Goal: Transaction & Acquisition: Purchase product/service

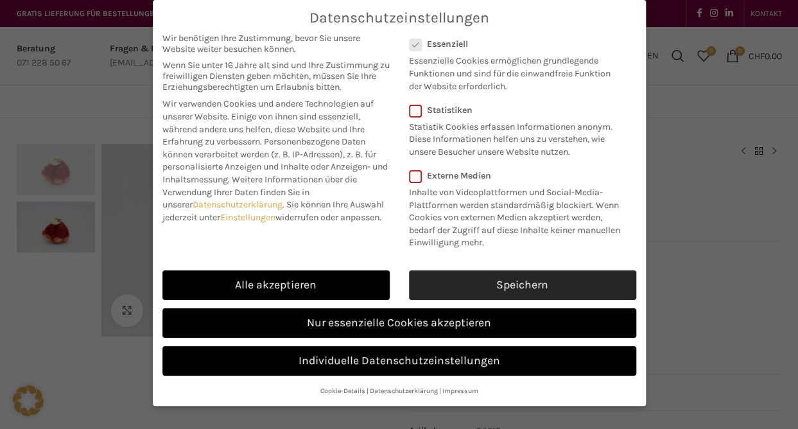
click at [510, 285] on link "Speichern" at bounding box center [522, 285] width 227 height 30
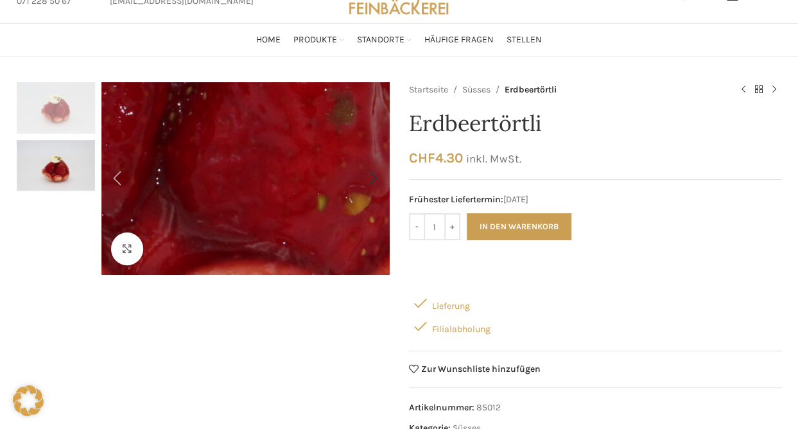
scroll to position [64, 0]
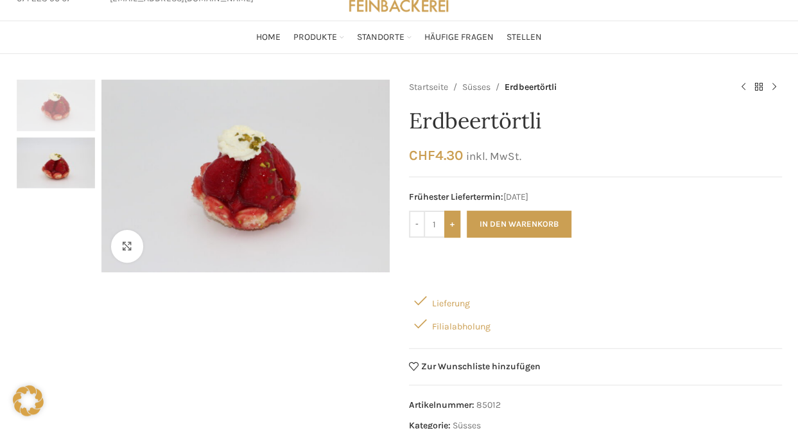
click at [452, 228] on input "+" at bounding box center [452, 224] width 16 height 27
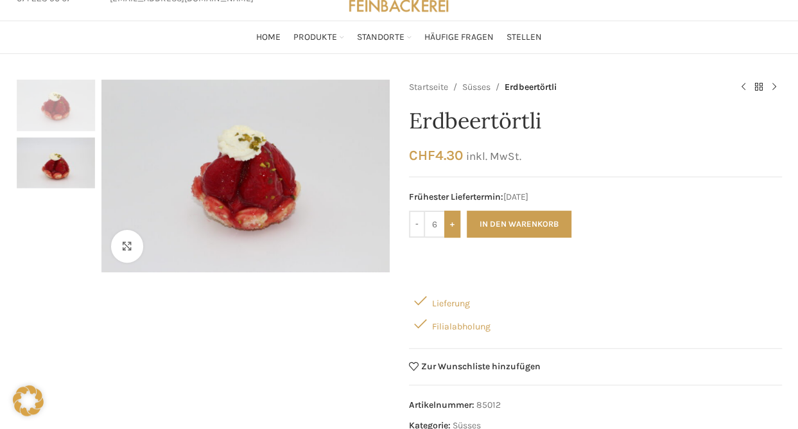
click at [452, 228] on input "+" at bounding box center [452, 224] width 16 height 27
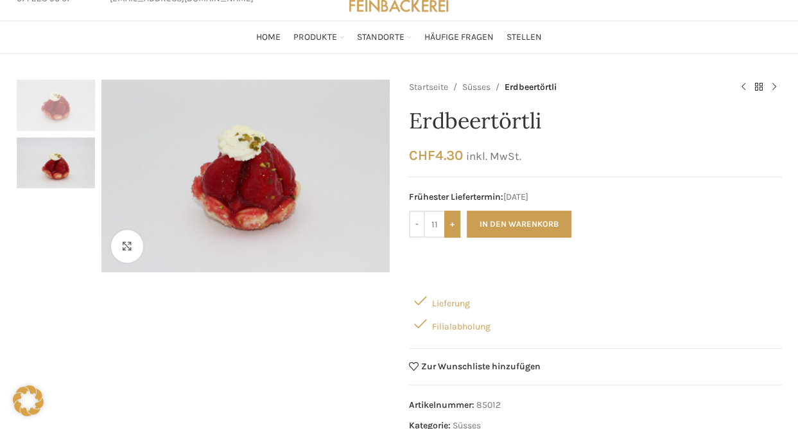
click at [452, 228] on input "+" at bounding box center [452, 224] width 16 height 27
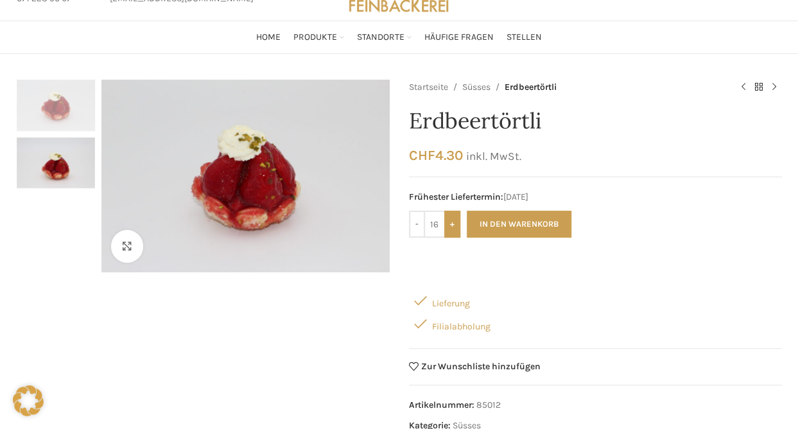
click at [452, 228] on input "+" at bounding box center [452, 224] width 16 height 27
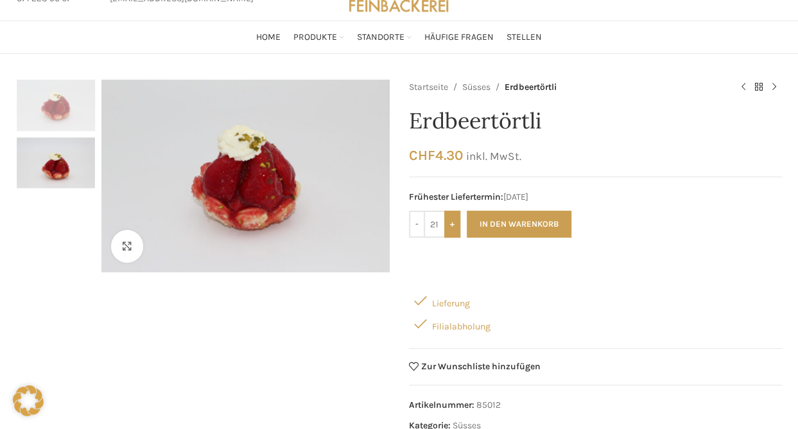
click at [452, 228] on input "+" at bounding box center [452, 224] width 16 height 27
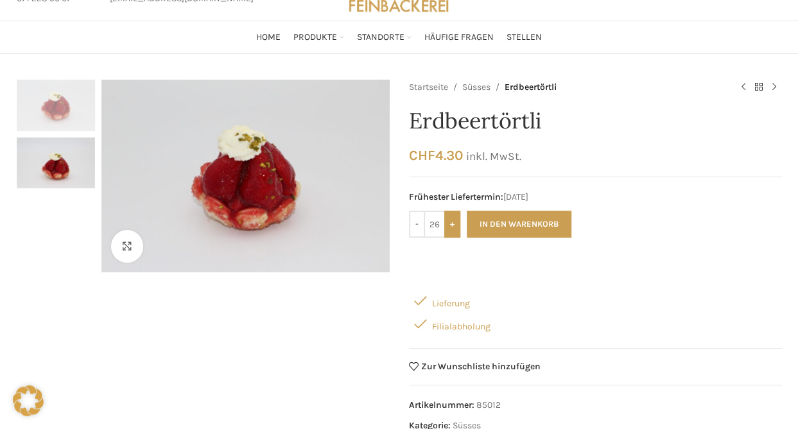
click at [452, 228] on input "+" at bounding box center [452, 224] width 16 height 27
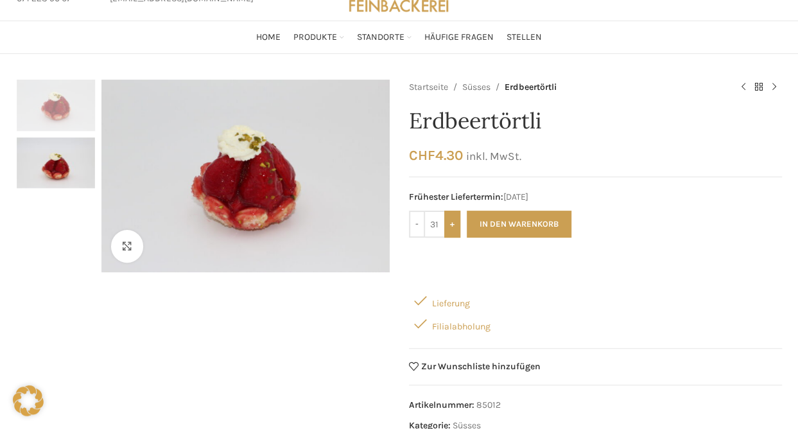
click at [452, 228] on input "+" at bounding box center [452, 224] width 16 height 27
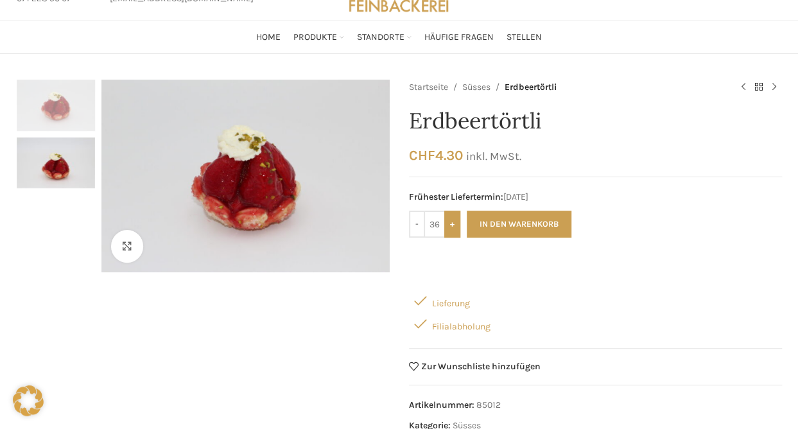
click at [452, 228] on input "+" at bounding box center [452, 224] width 16 height 27
click at [453, 227] on input "+" at bounding box center [452, 224] width 16 height 27
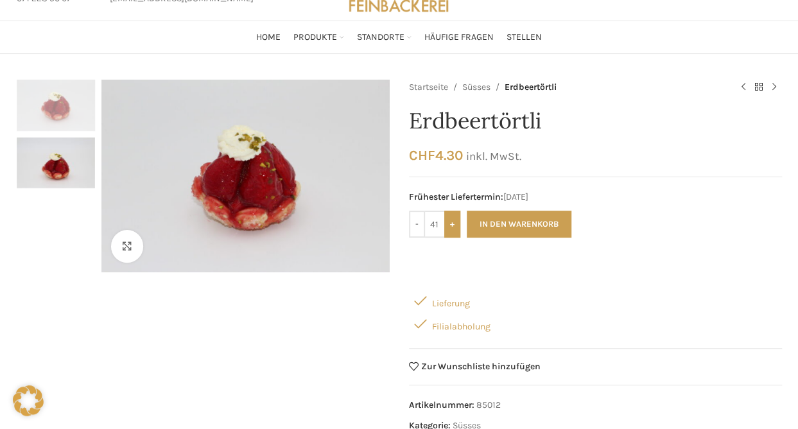
click at [453, 227] on input "+" at bounding box center [452, 224] width 16 height 27
click at [440, 222] on input "42" at bounding box center [434, 224] width 19 height 27
drag, startPoint x: 440, startPoint y: 222, endPoint x: 428, endPoint y: 223, distance: 12.2
click at [428, 223] on input "42" at bounding box center [434, 224] width 19 height 27
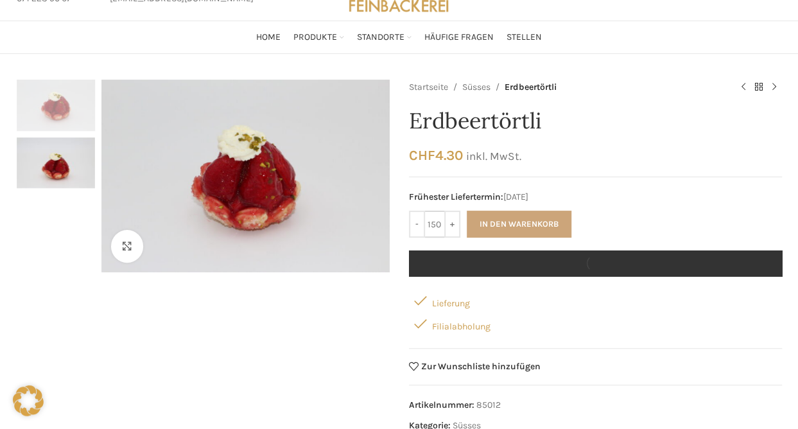
type input "150"
click at [489, 215] on button "In den Warenkorb" at bounding box center [519, 224] width 105 height 27
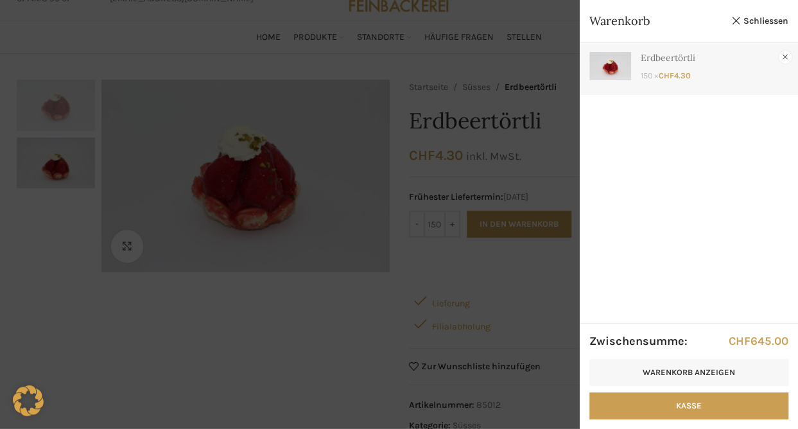
click at [788, 59] on link "×" at bounding box center [785, 57] width 13 height 13
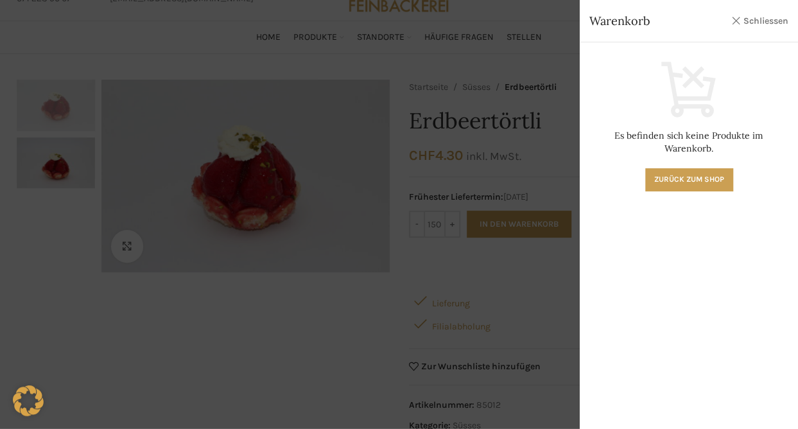
click at [734, 26] on link "Schliessen" at bounding box center [760, 21] width 58 height 16
